Goal: Information Seeking & Learning: Learn about a topic

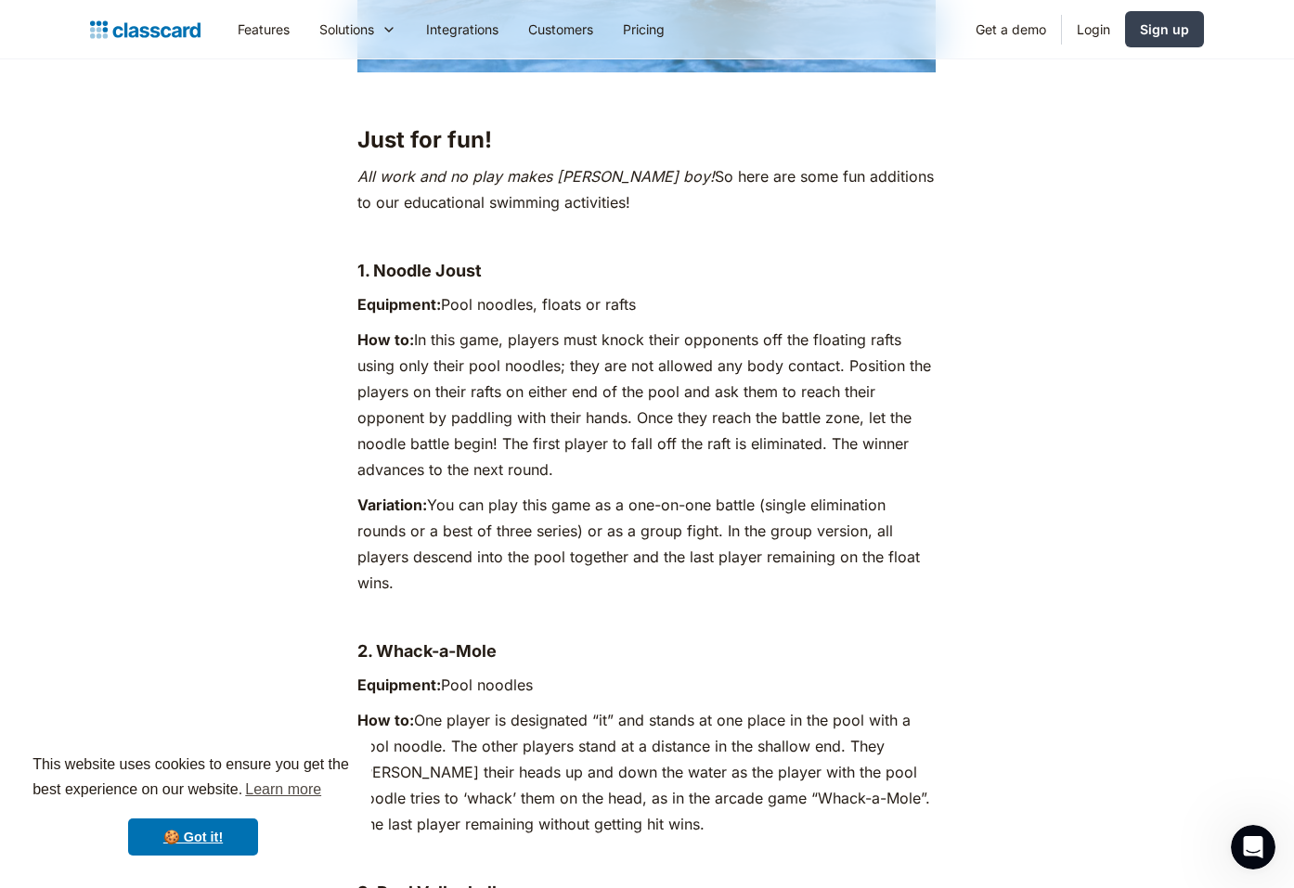
scroll to position [9982, 0]
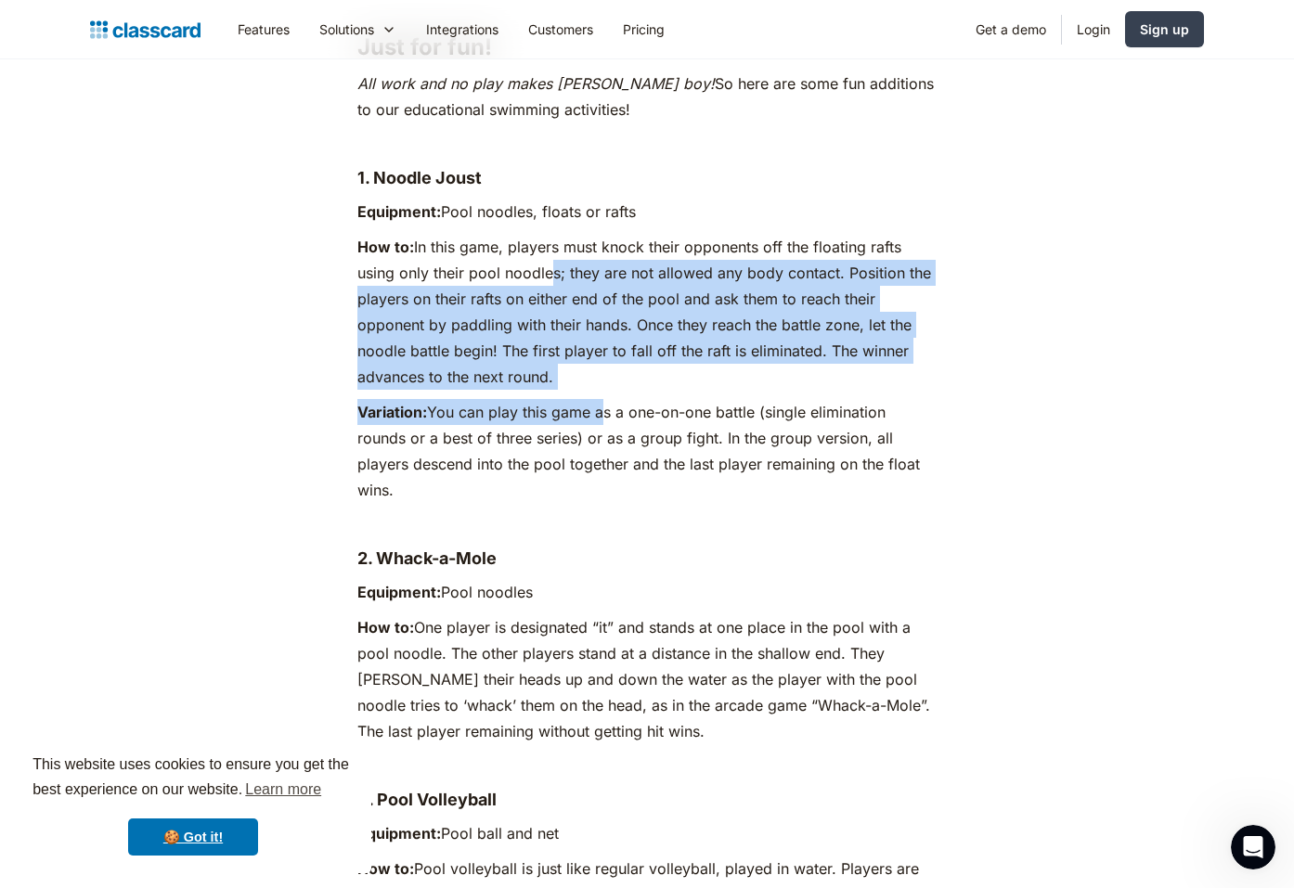
drag, startPoint x: 548, startPoint y: 187, endPoint x: 603, endPoint y: 338, distance: 161.2
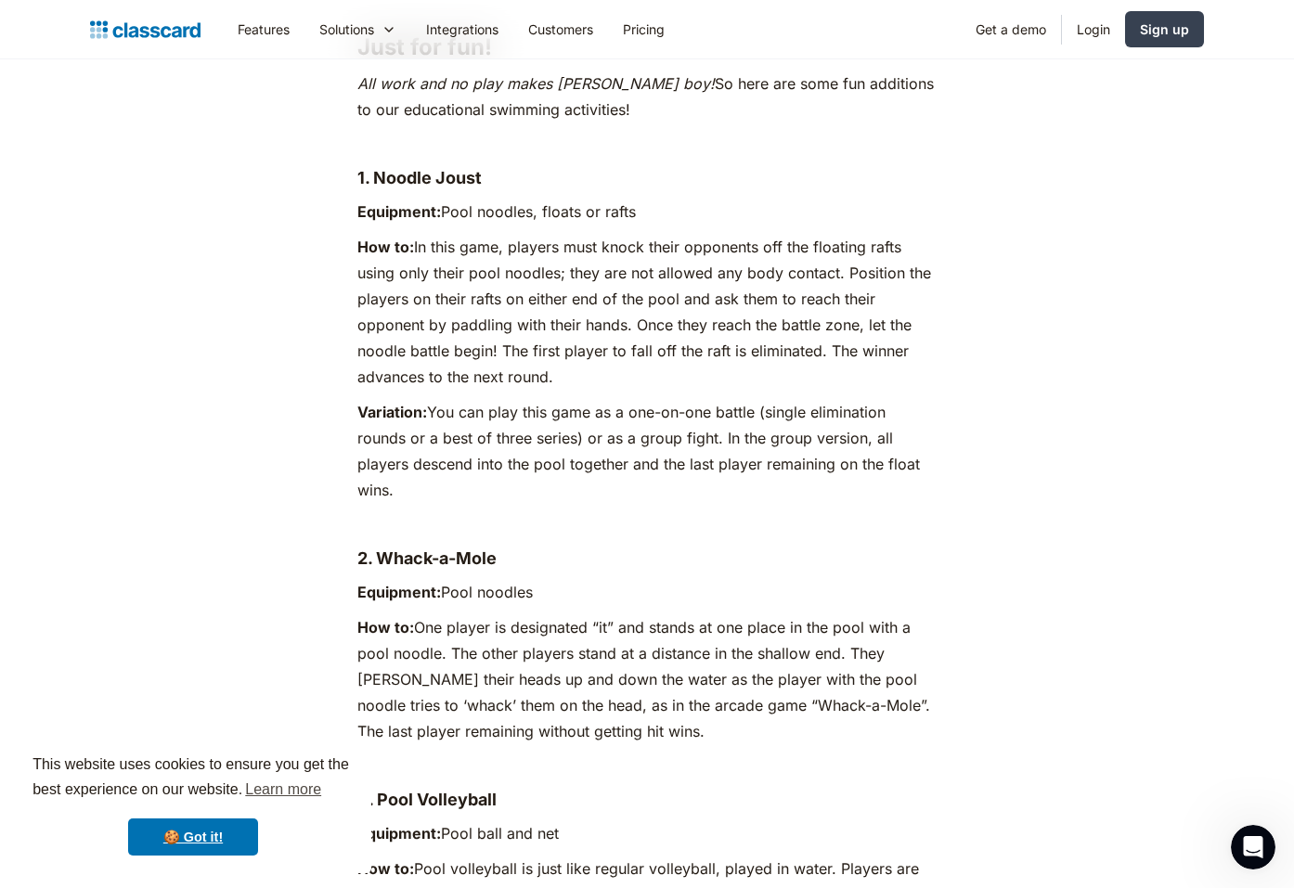
click at [695, 399] on p "Variation: You can play this game as a one-on-one battle (single elimination ro…" at bounding box center [646, 451] width 578 height 104
drag, startPoint x: 413, startPoint y: 167, endPoint x: 579, endPoint y: 310, distance: 219.2
click at [579, 310] on p "How to: In this game, players must knock their opponents off the floating rafts…" at bounding box center [646, 312] width 578 height 156
copy p "In this game, players must knock their opponents off the floating rafts using o…"
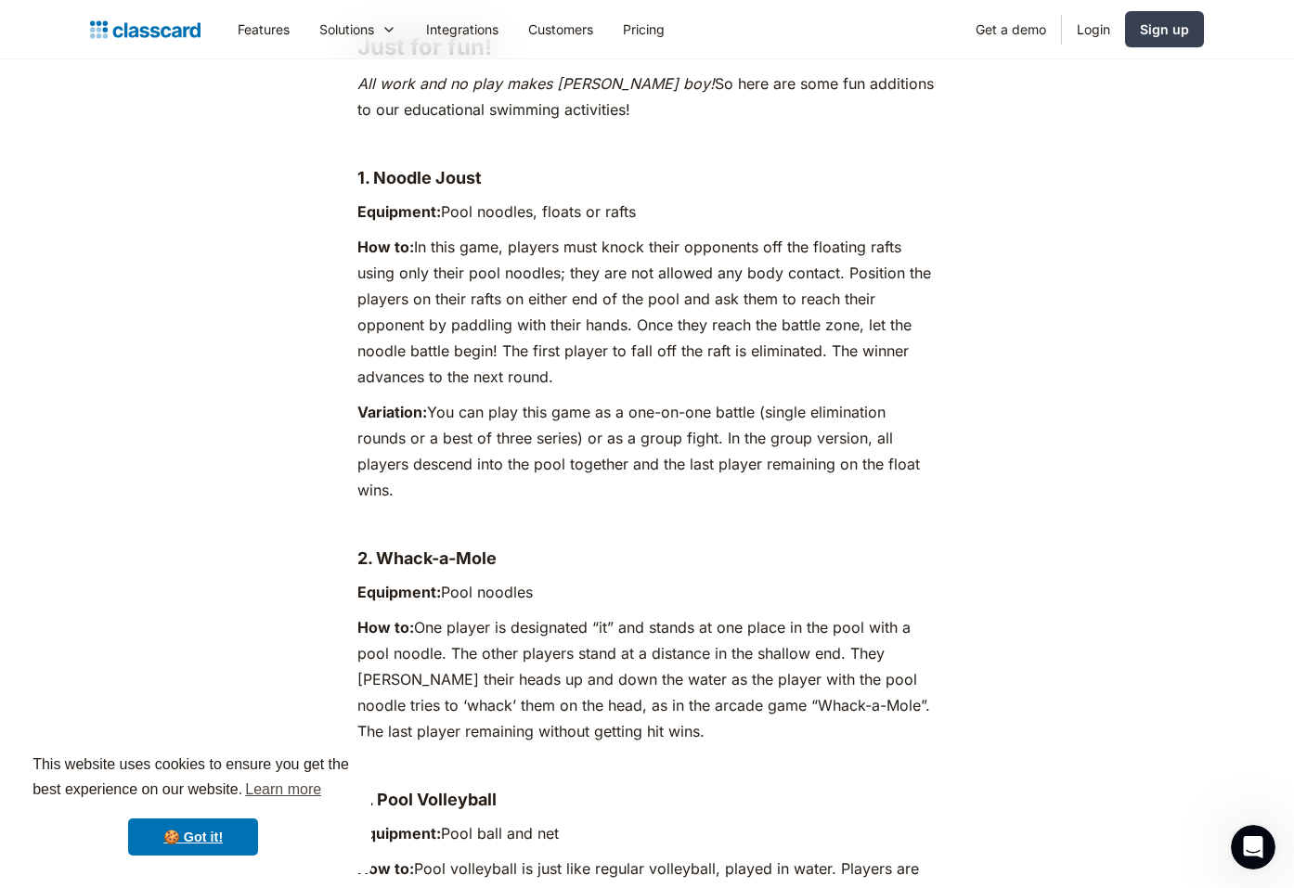
click at [621, 234] on p "How to: In this game, players must knock their opponents off the floating rafts…" at bounding box center [646, 312] width 578 height 156
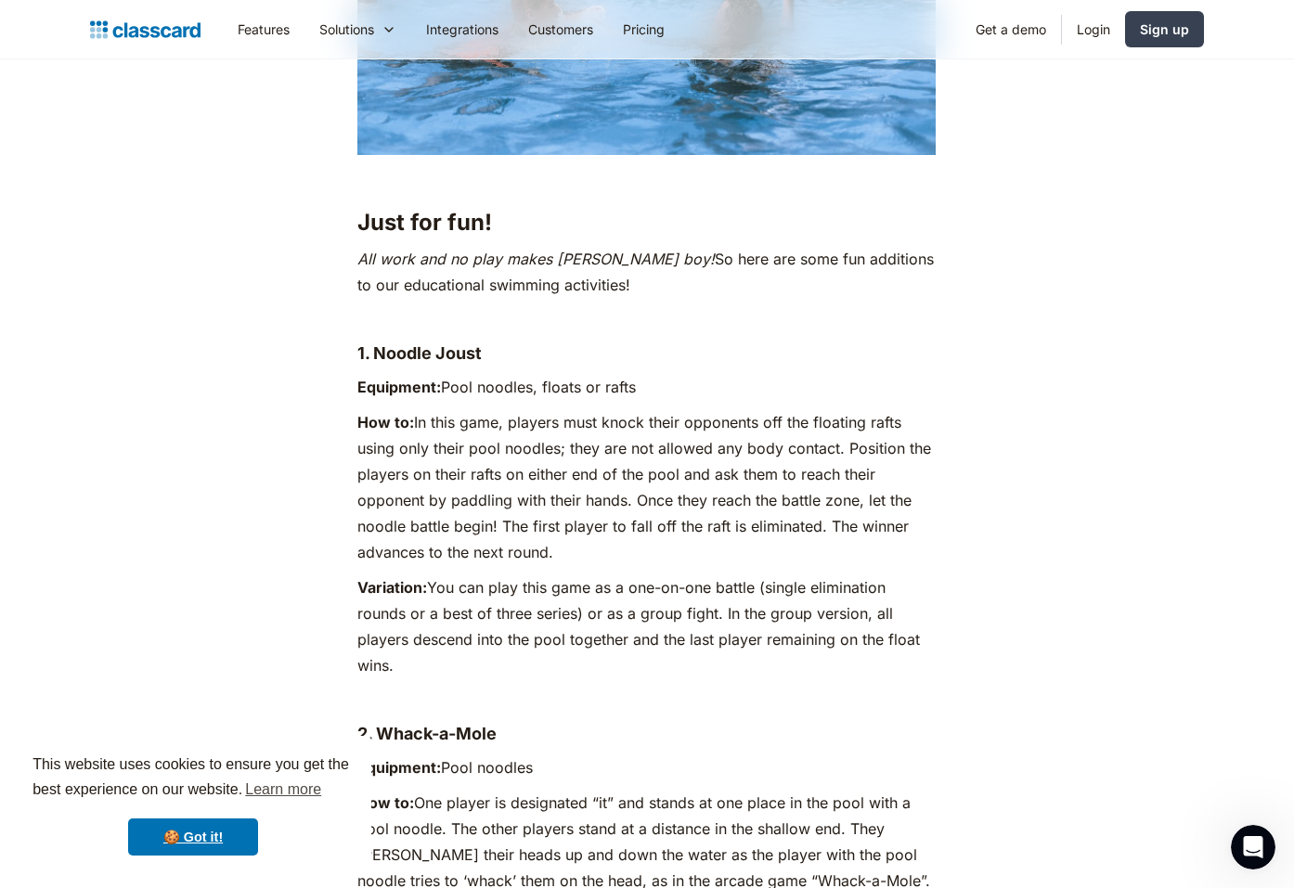
scroll to position [9796, 0]
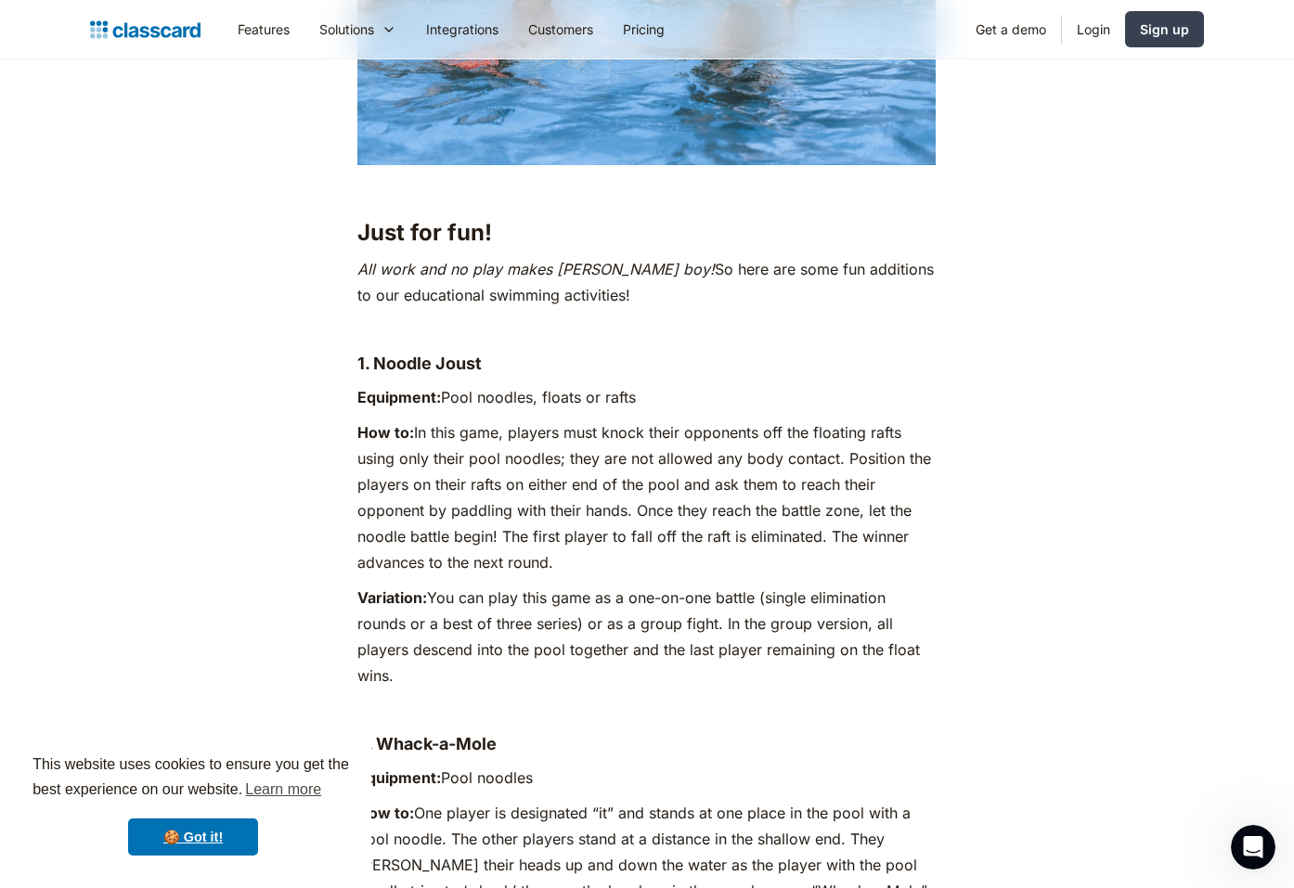
drag, startPoint x: 407, startPoint y: 317, endPoint x: 319, endPoint y: 172, distance: 169.9
click at [407, 388] on strong "Equipment:" at bounding box center [399, 397] width 84 height 19
